Goal: Information Seeking & Learning: Learn about a topic

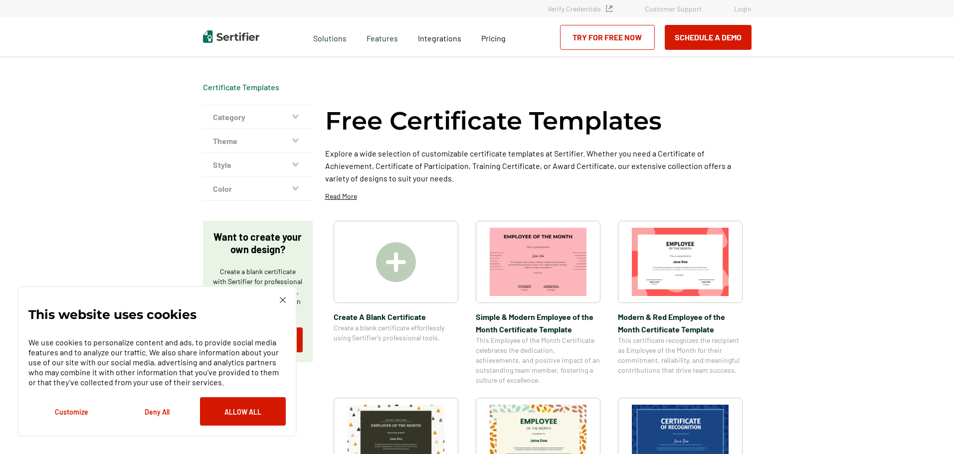
click at [161, 411] on button "Deny All" at bounding box center [157, 412] width 86 height 28
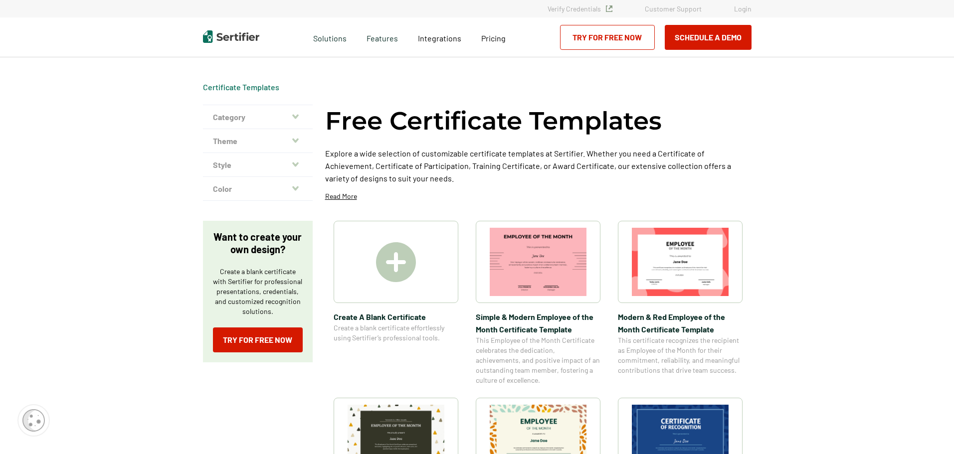
click at [298, 118] on icon "button" at bounding box center [295, 116] width 6 height 4
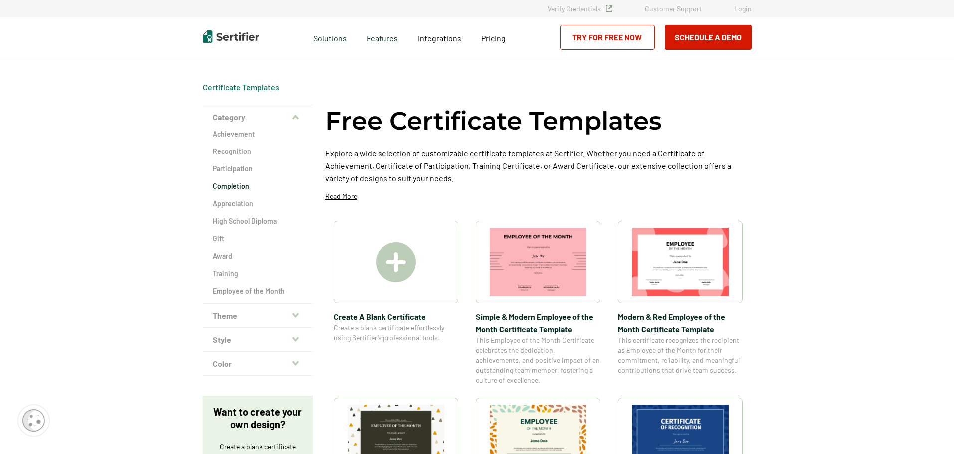
click at [254, 189] on h2 "Completion" at bounding box center [258, 187] width 90 height 10
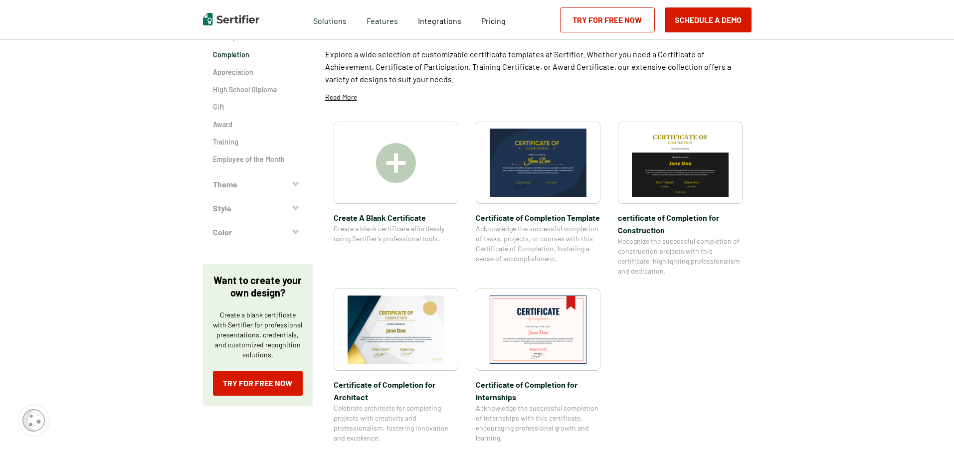
scroll to position [150, 0]
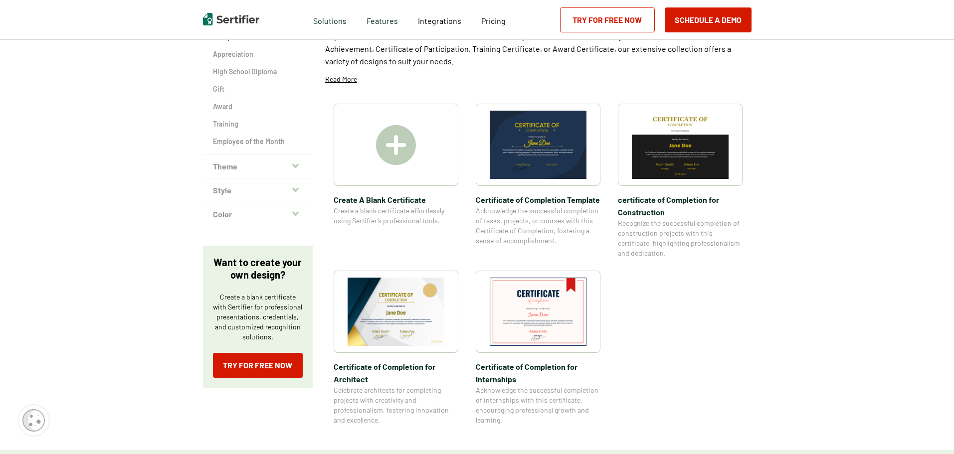
click at [381, 155] on img at bounding box center [396, 145] width 40 height 40
